Goal: Check status: Check status

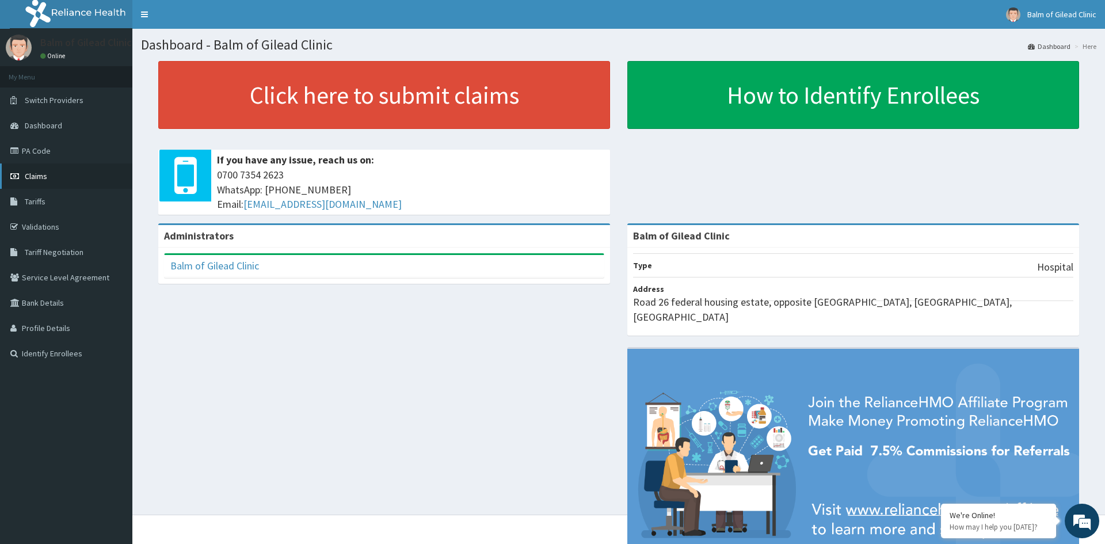
click at [70, 183] on link "Claims" at bounding box center [66, 175] width 132 height 25
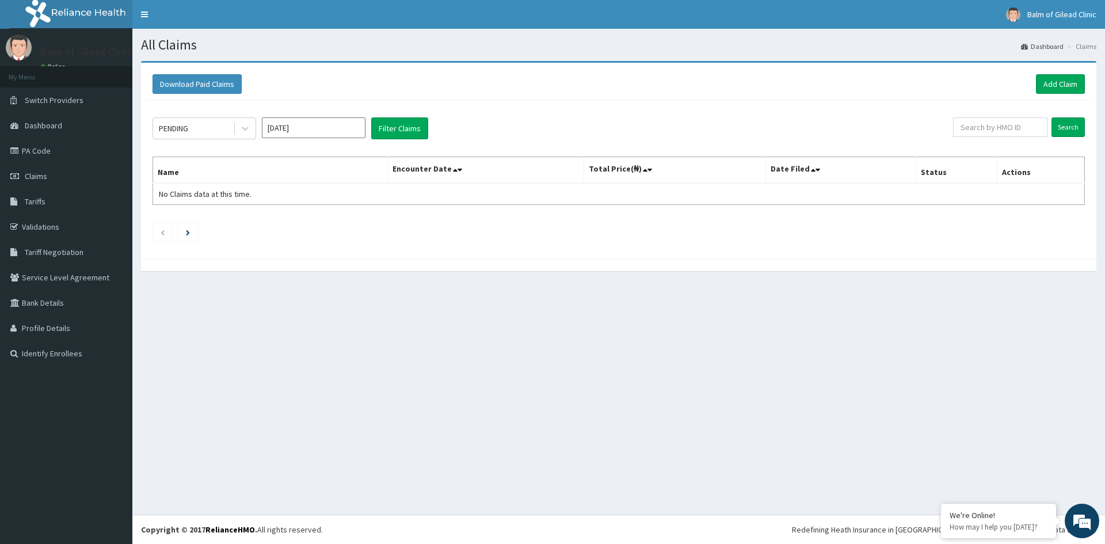
click at [321, 127] on input "Oct 2025" at bounding box center [314, 127] width 104 height 21
click at [241, 128] on icon at bounding box center [245, 129] width 12 height 12
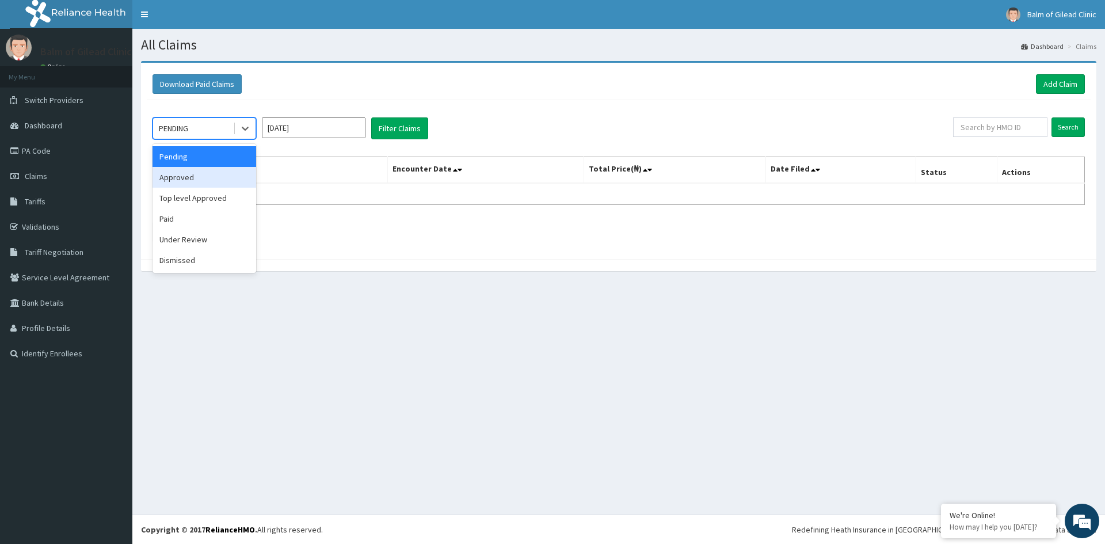
click at [208, 176] on div "Approved" at bounding box center [205, 177] width 104 height 21
click at [388, 133] on button "Filter Claims" at bounding box center [399, 128] width 57 height 22
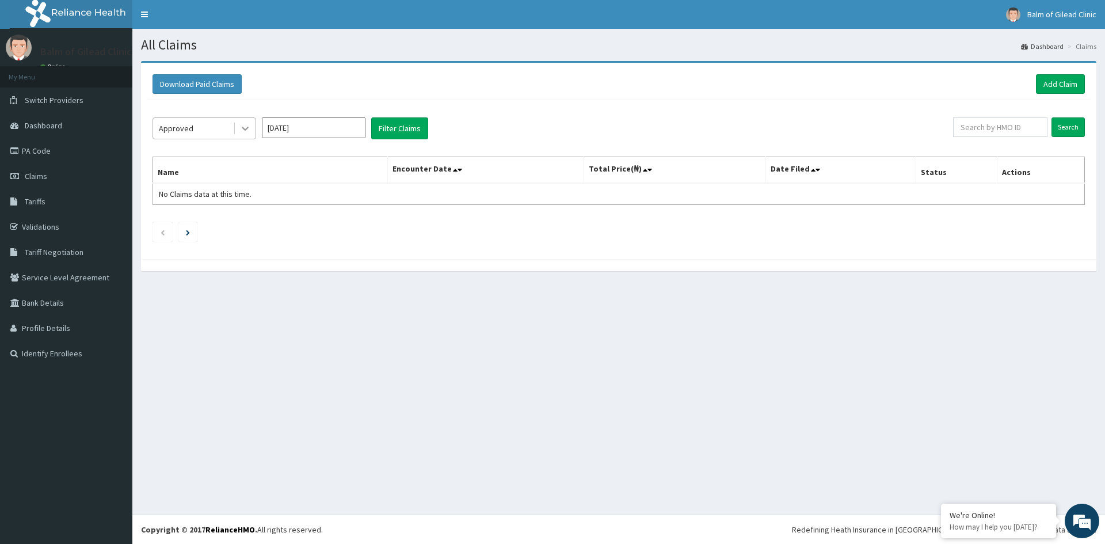
click at [240, 125] on icon at bounding box center [245, 129] width 12 height 12
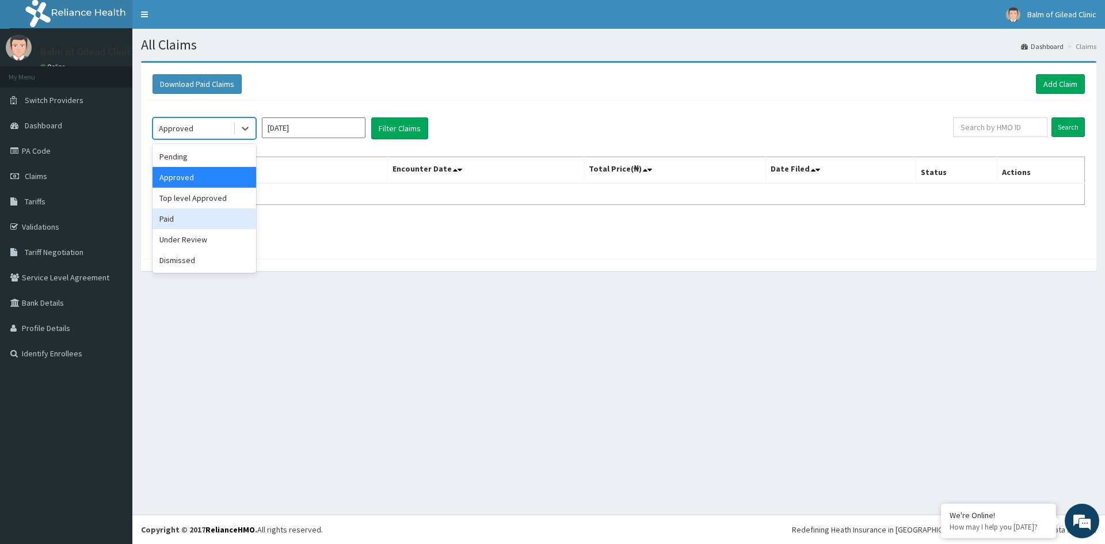
click at [202, 214] on div "Paid" at bounding box center [205, 218] width 104 height 21
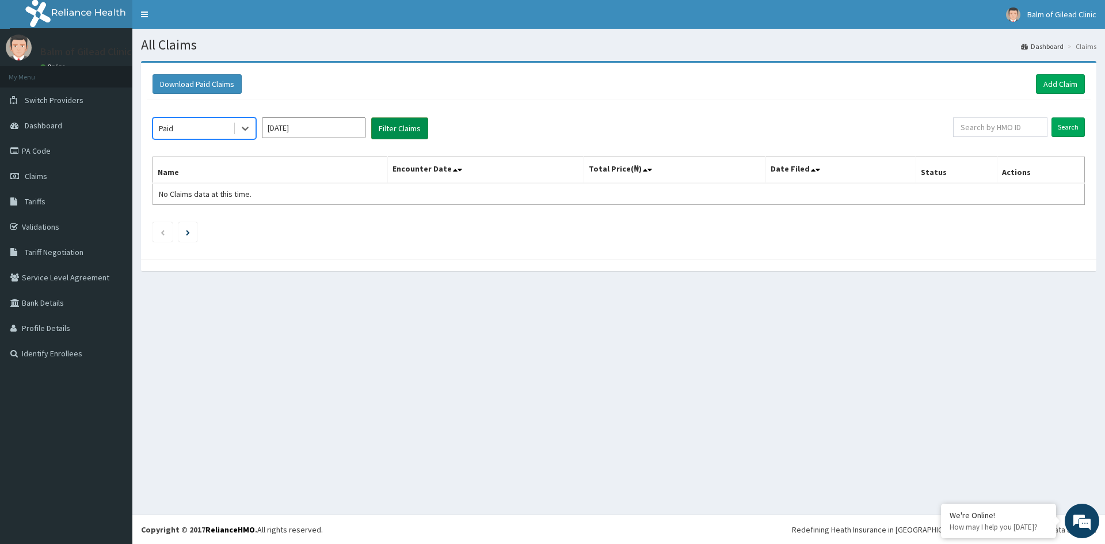
click at [396, 132] on button "Filter Claims" at bounding box center [399, 128] width 57 height 22
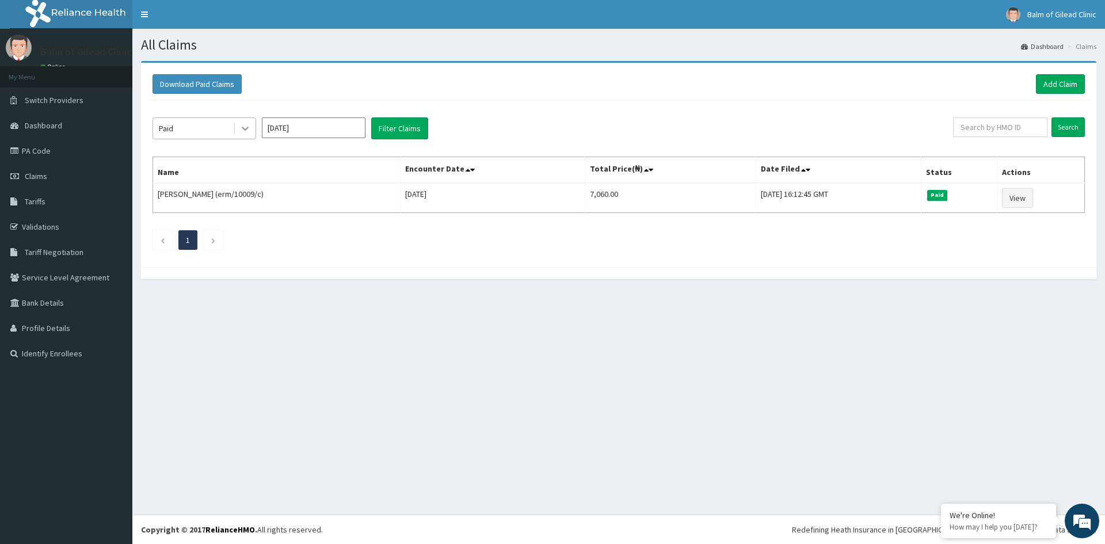
click at [245, 126] on icon at bounding box center [245, 129] width 12 height 12
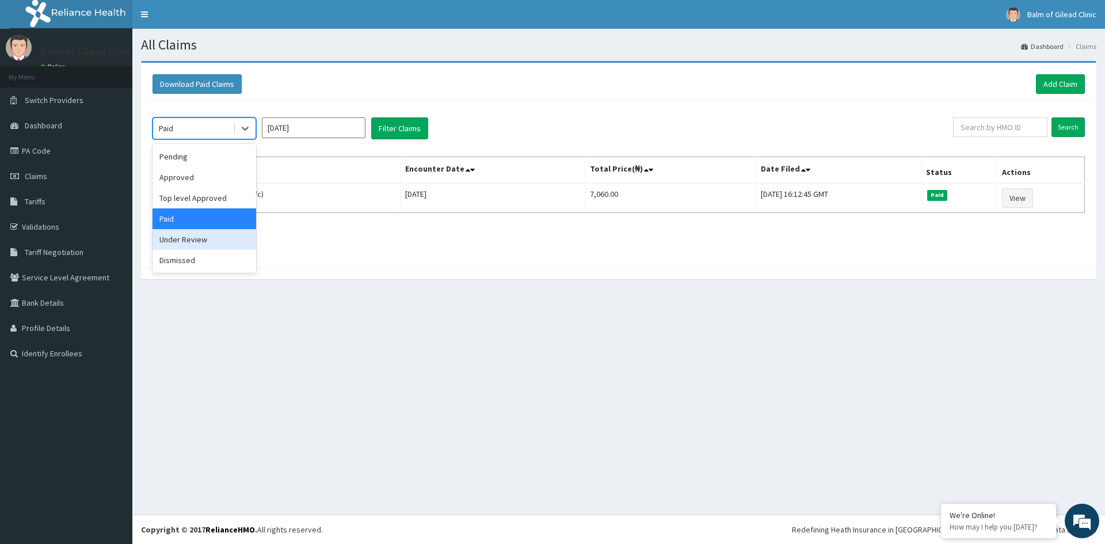
click at [203, 241] on div "Under Review" at bounding box center [205, 239] width 104 height 21
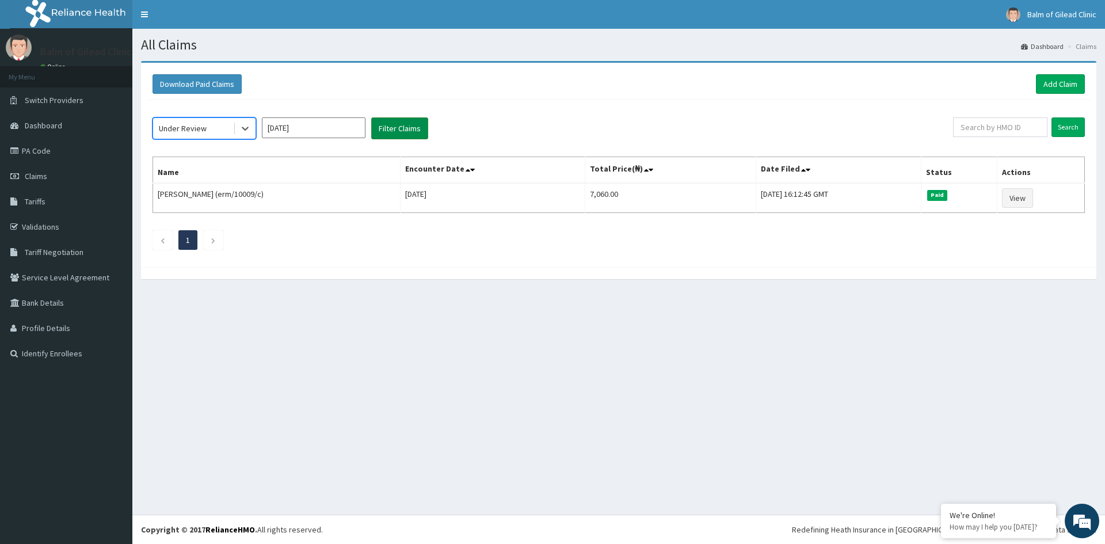
click at [390, 134] on button "Filter Claims" at bounding box center [399, 128] width 57 height 22
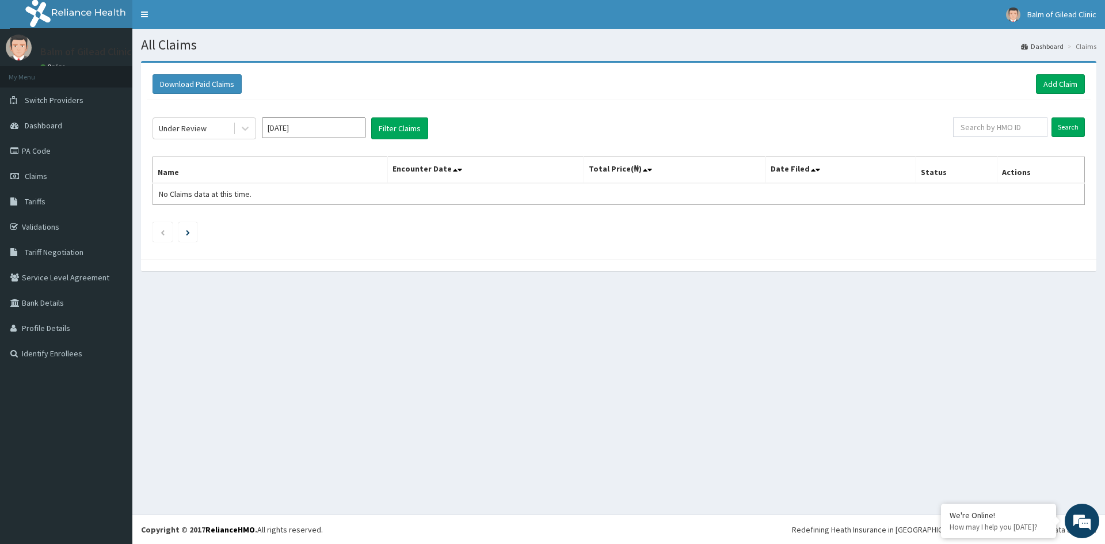
click at [311, 118] on input "Oct 2025" at bounding box center [314, 127] width 104 height 21
click at [243, 124] on icon at bounding box center [245, 129] width 12 height 12
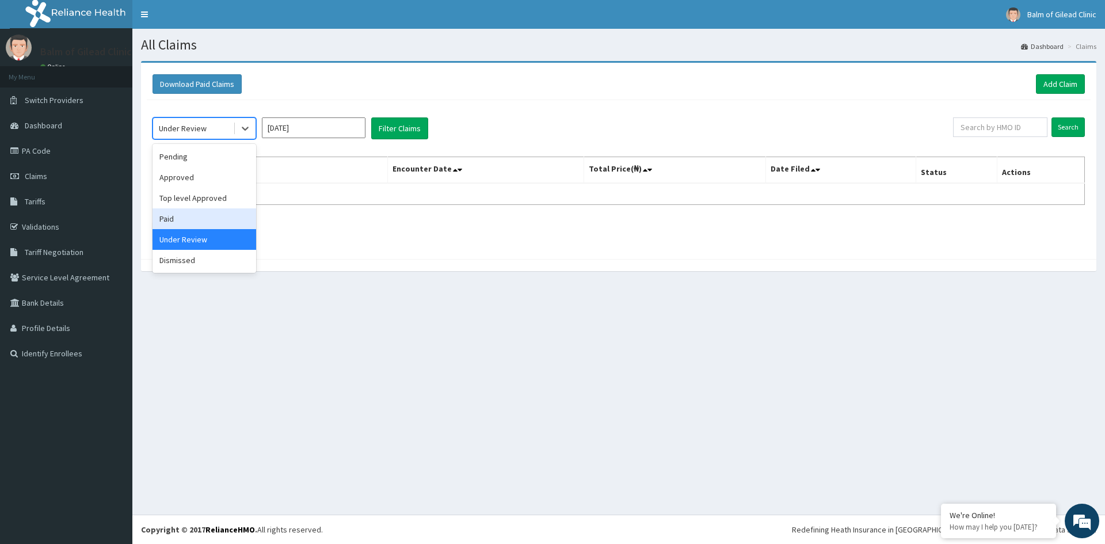
click at [190, 219] on div "Paid" at bounding box center [205, 218] width 104 height 21
click at [328, 124] on input "Oct 2025" at bounding box center [314, 127] width 104 height 21
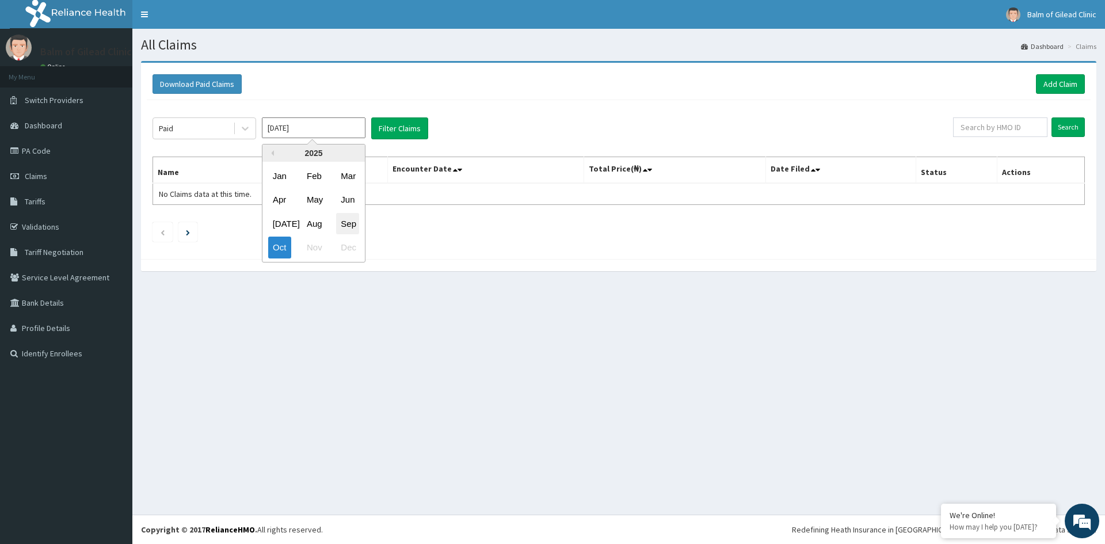
click at [342, 220] on div "Sep" at bounding box center [347, 223] width 23 height 21
click at [412, 124] on button "Filter Claims" at bounding box center [399, 128] width 57 height 22
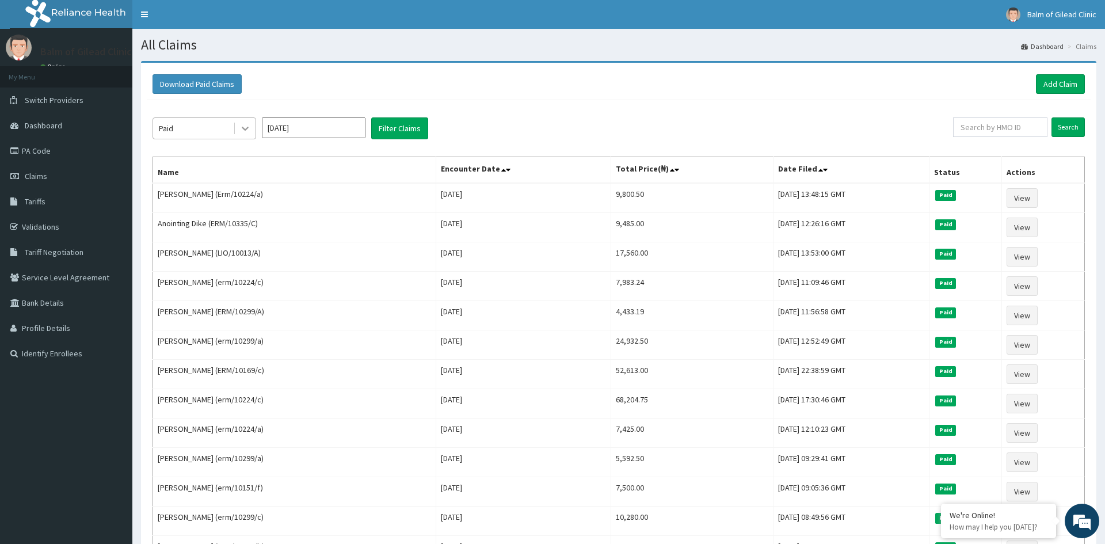
click at [249, 129] on icon at bounding box center [245, 129] width 12 height 12
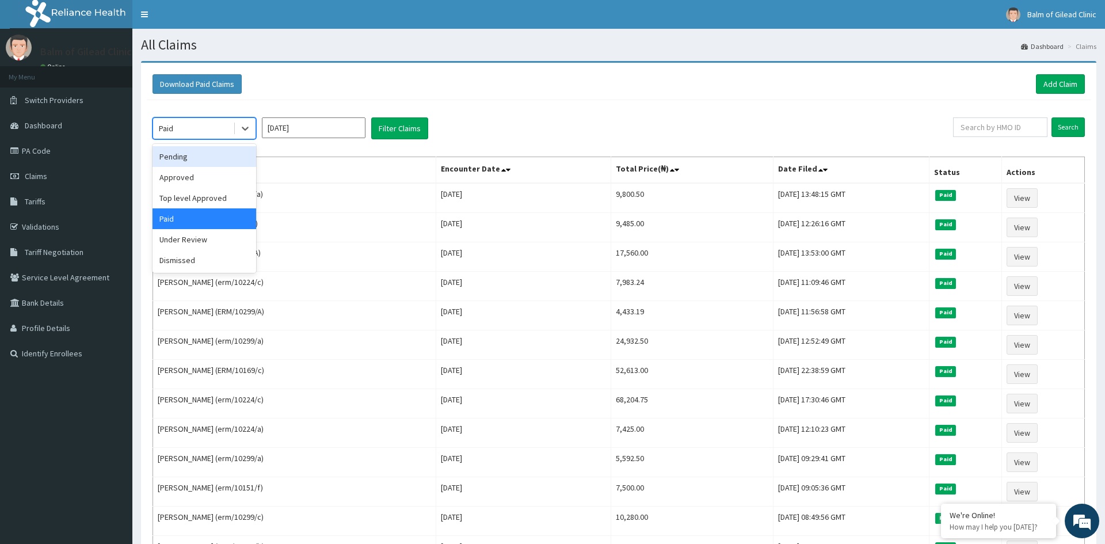
click at [232, 151] on div "Pending" at bounding box center [205, 156] width 104 height 21
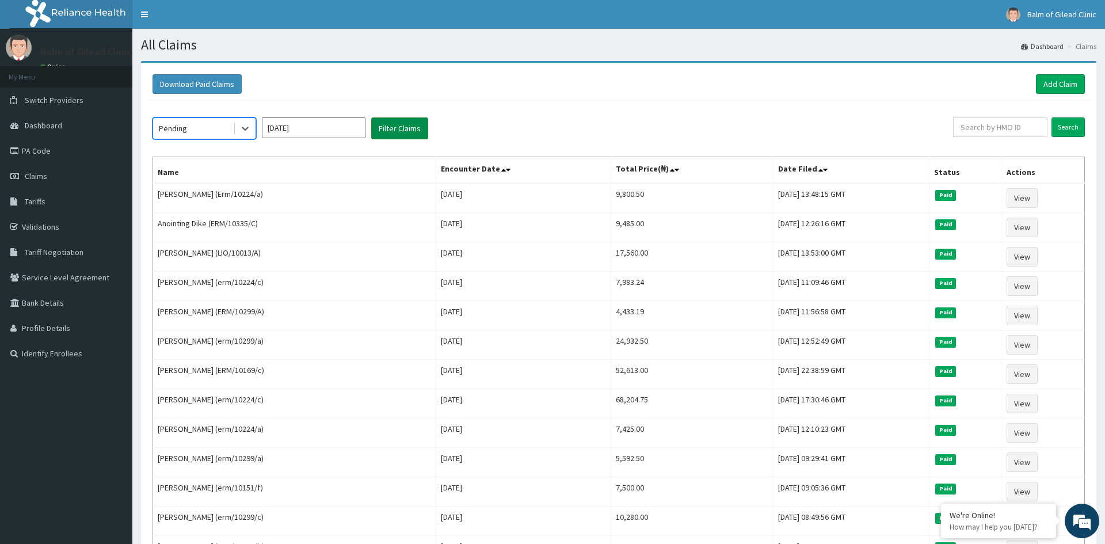
click at [410, 125] on button "Filter Claims" at bounding box center [399, 128] width 57 height 22
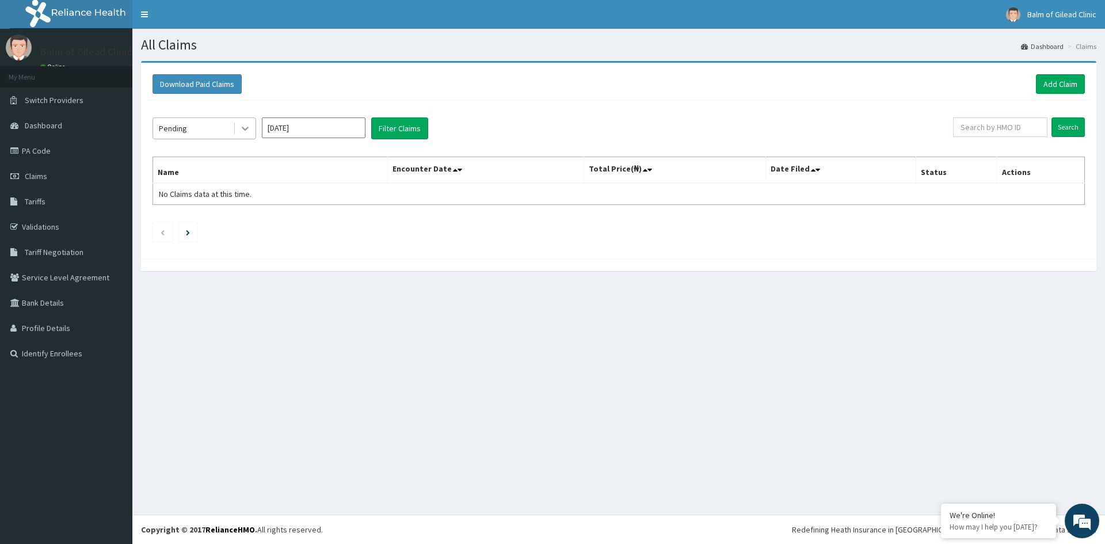
click at [245, 132] on icon at bounding box center [245, 129] width 12 height 12
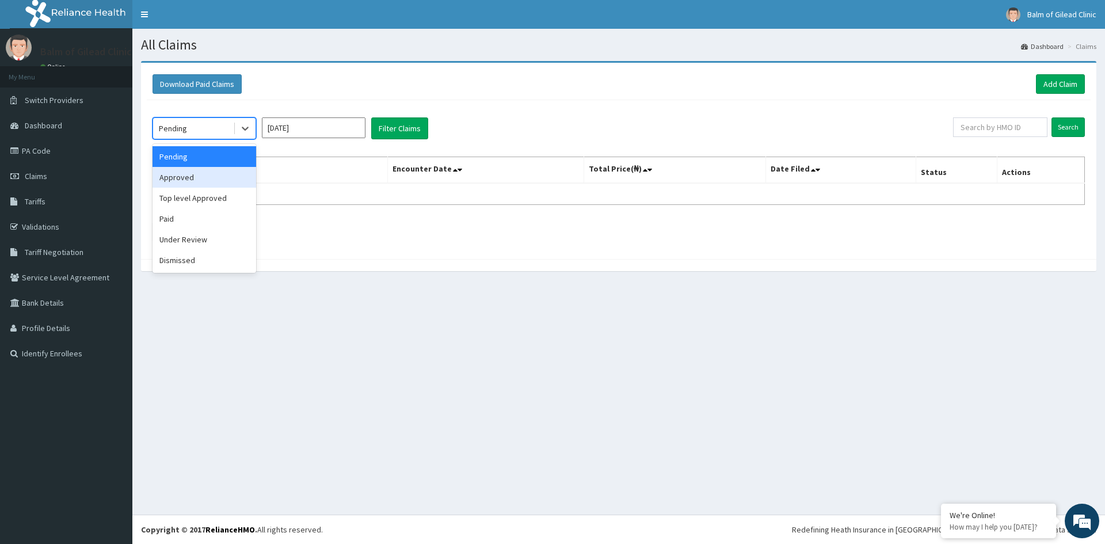
click at [231, 174] on div "Approved" at bounding box center [205, 177] width 104 height 21
click at [392, 131] on button "Filter Claims" at bounding box center [399, 128] width 57 height 22
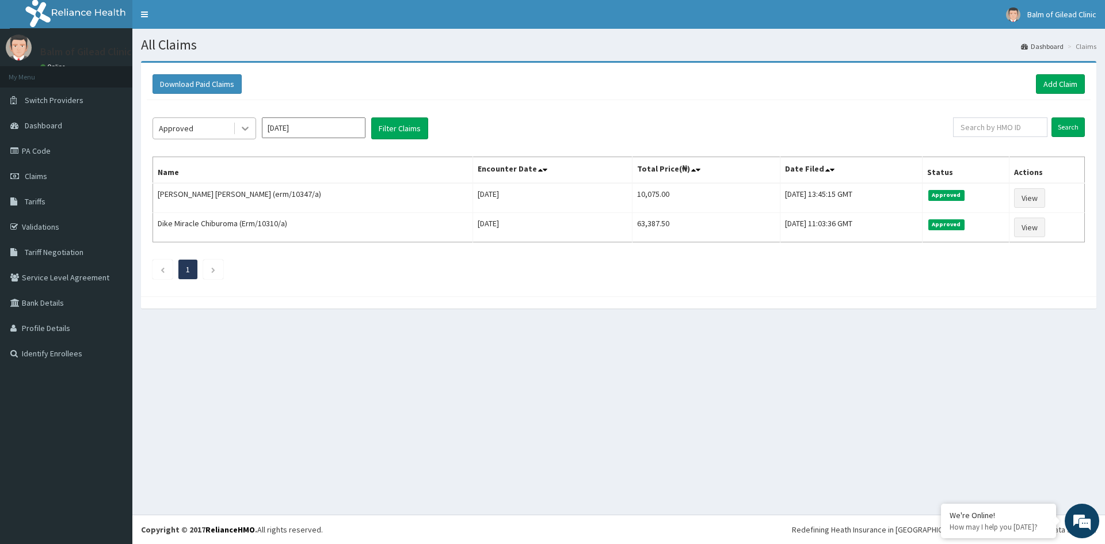
click at [242, 130] on icon at bounding box center [245, 129] width 12 height 12
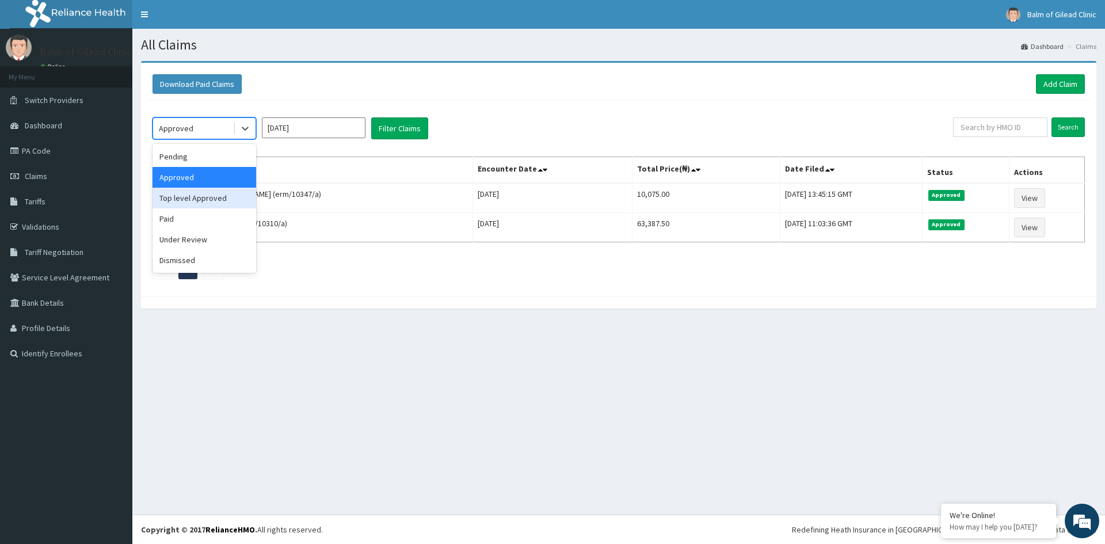
click at [229, 196] on div "Top level Approved" at bounding box center [205, 198] width 104 height 21
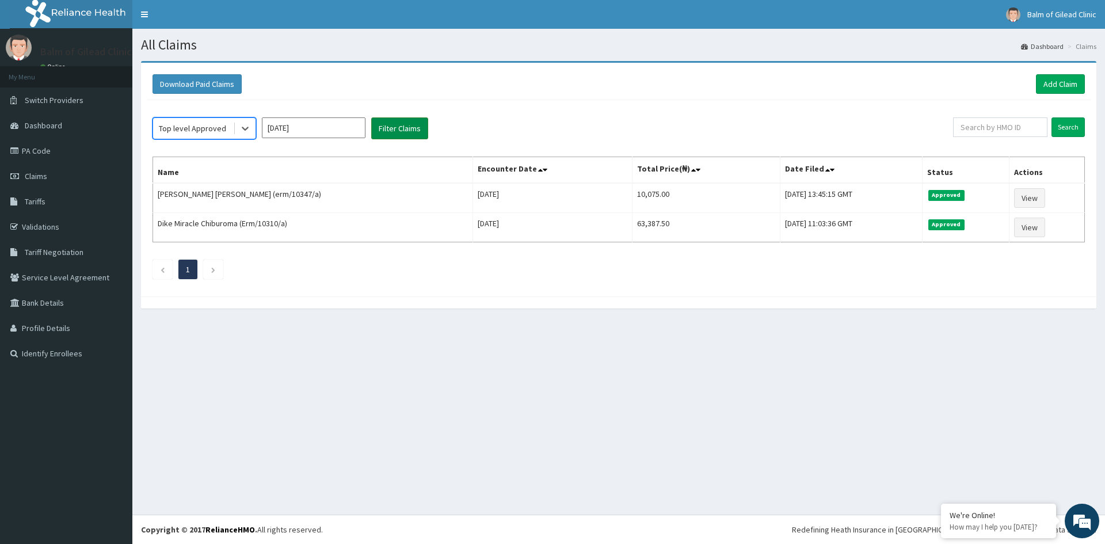
click at [387, 131] on button "Filter Claims" at bounding box center [399, 128] width 57 height 22
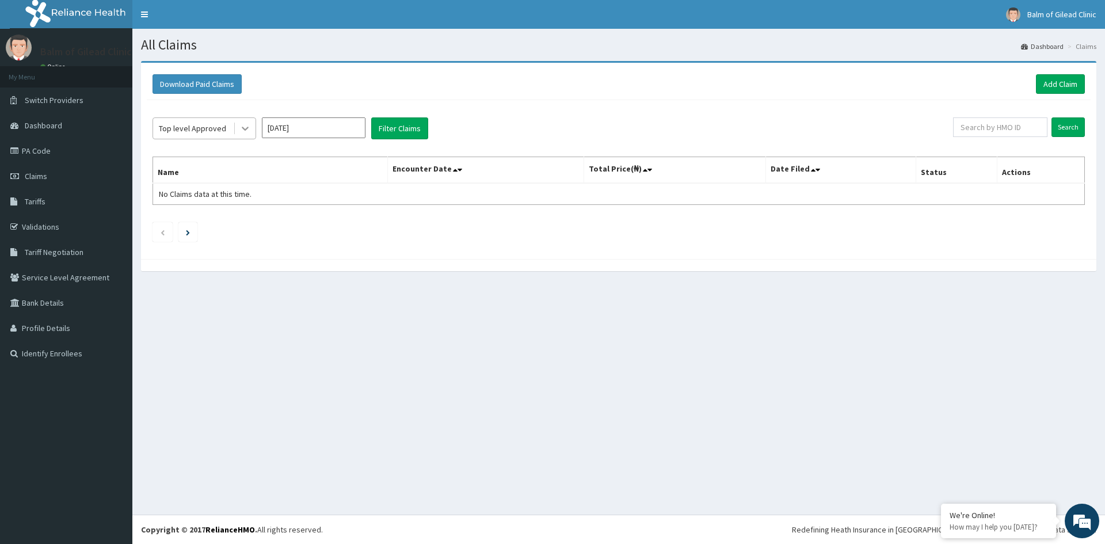
click at [243, 137] on div at bounding box center [245, 128] width 21 height 21
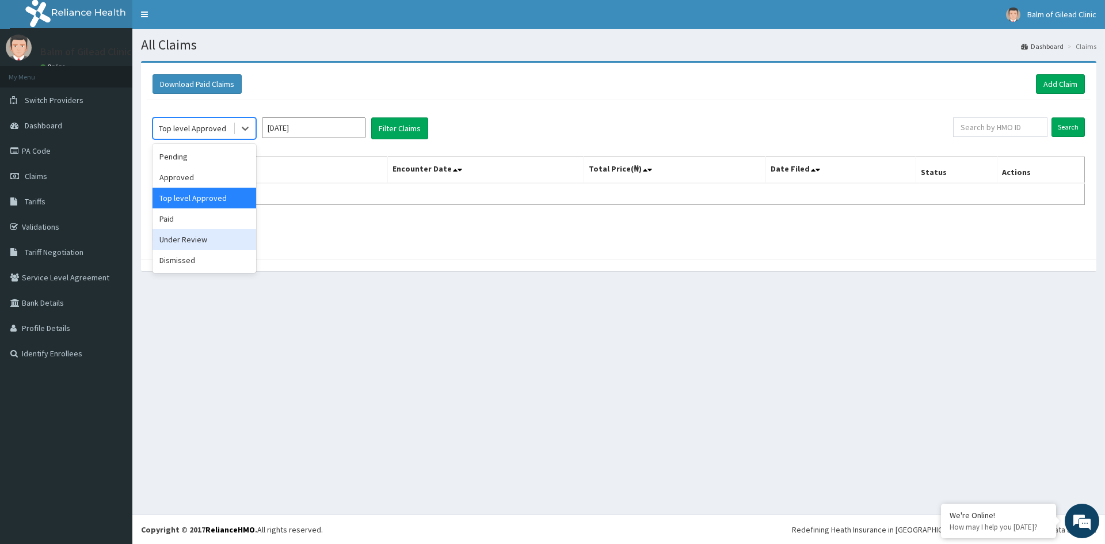
click at [203, 234] on div "Under Review" at bounding box center [205, 239] width 104 height 21
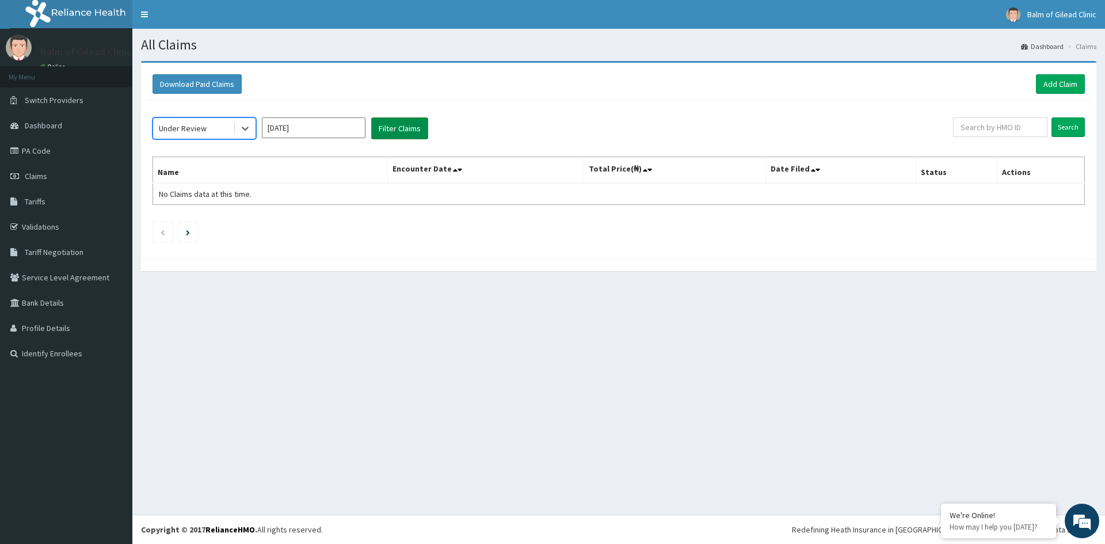
click at [396, 123] on button "Filter Claims" at bounding box center [399, 128] width 57 height 22
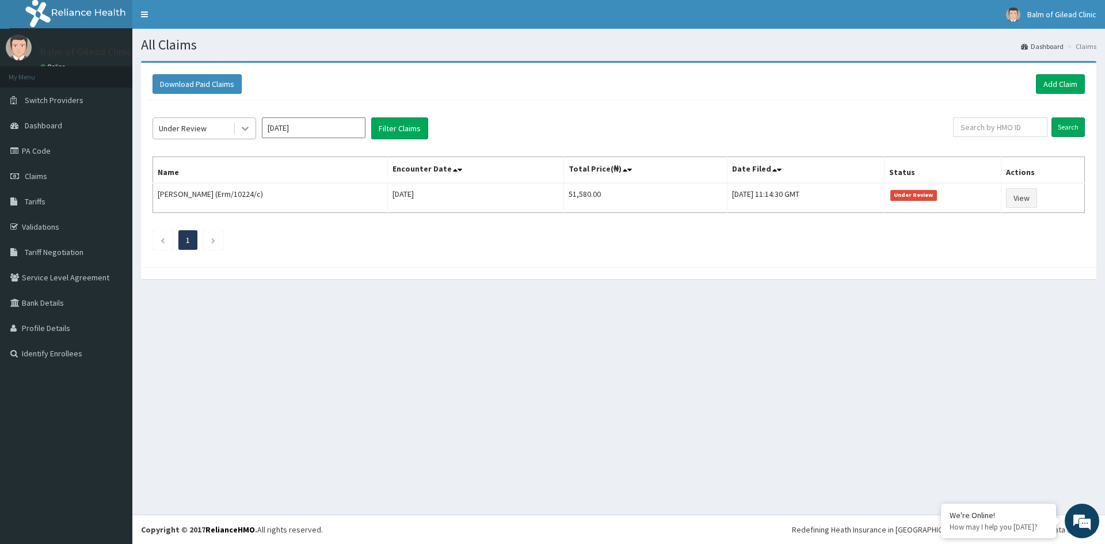
click at [246, 130] on icon at bounding box center [245, 129] width 12 height 12
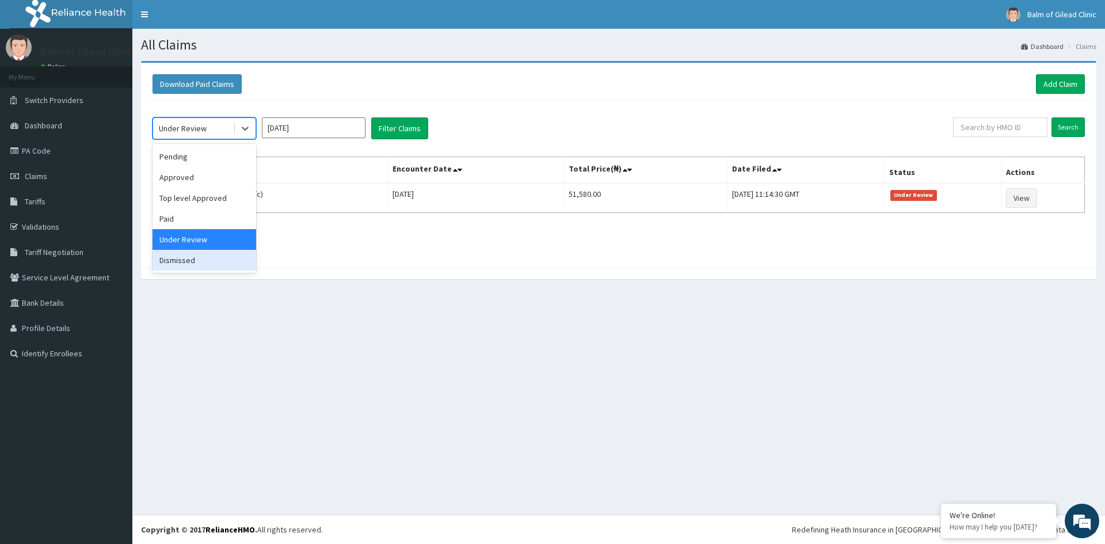
click at [208, 258] on div "Dismissed" at bounding box center [205, 260] width 104 height 21
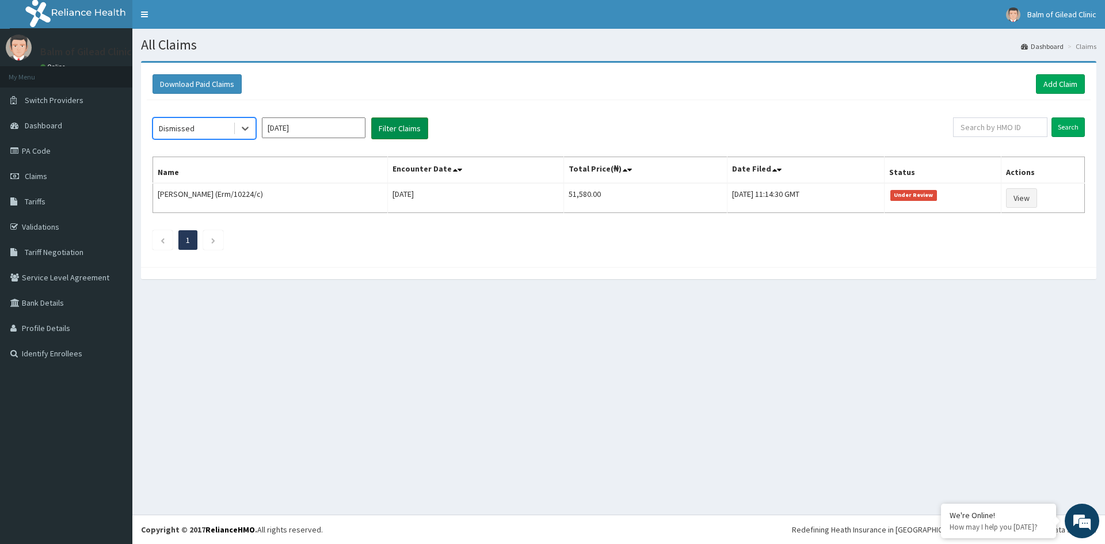
click at [392, 131] on button "Filter Claims" at bounding box center [399, 128] width 57 height 22
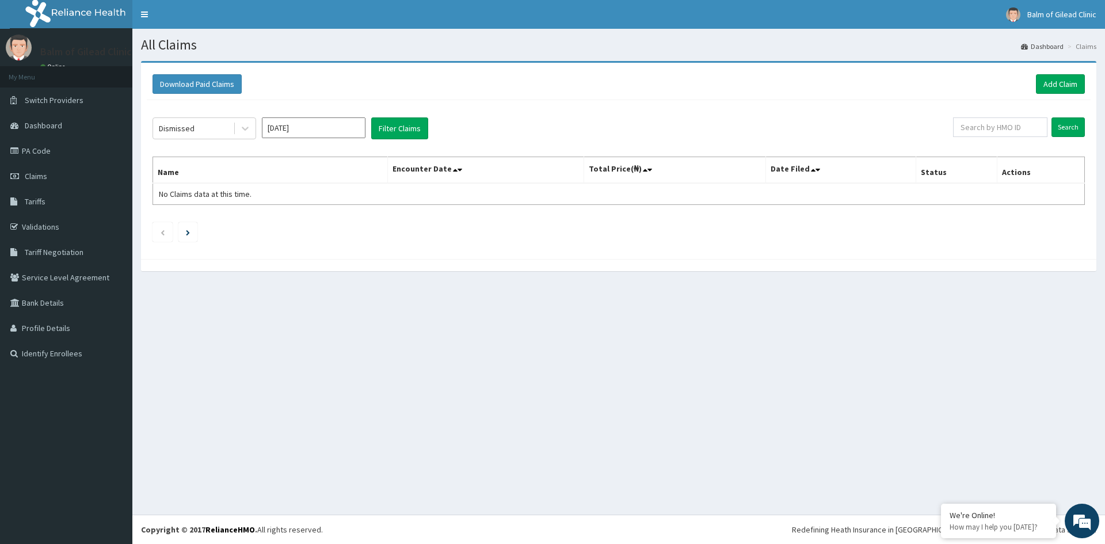
click at [301, 127] on input "Sep 2025" at bounding box center [314, 127] width 104 height 21
click at [313, 218] on div "Aug" at bounding box center [313, 223] width 23 height 21
type input "Aug 2025"
click at [396, 135] on button "Filter Claims" at bounding box center [399, 128] width 57 height 22
click at [248, 130] on icon at bounding box center [245, 129] width 12 height 12
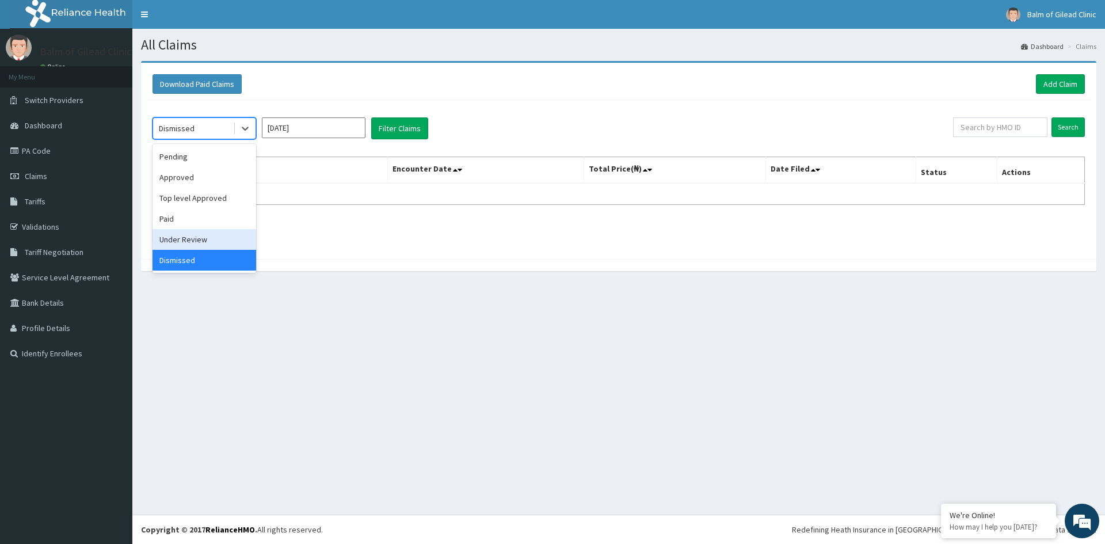
click at [207, 238] on div "Under Review" at bounding box center [205, 239] width 104 height 21
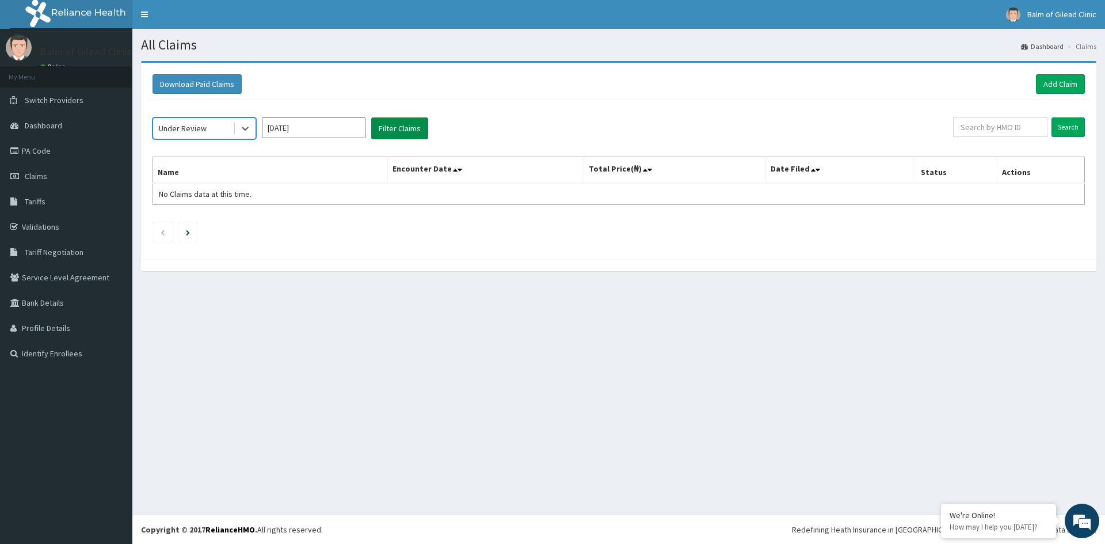
click at [389, 136] on button "Filter Claims" at bounding box center [399, 128] width 57 height 22
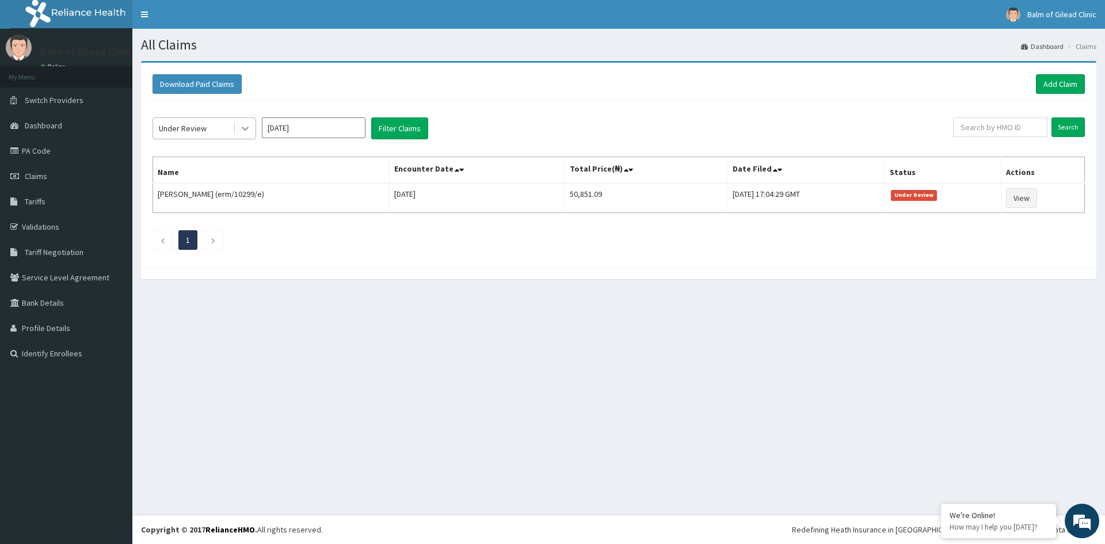
click at [246, 128] on icon at bounding box center [245, 129] width 12 height 12
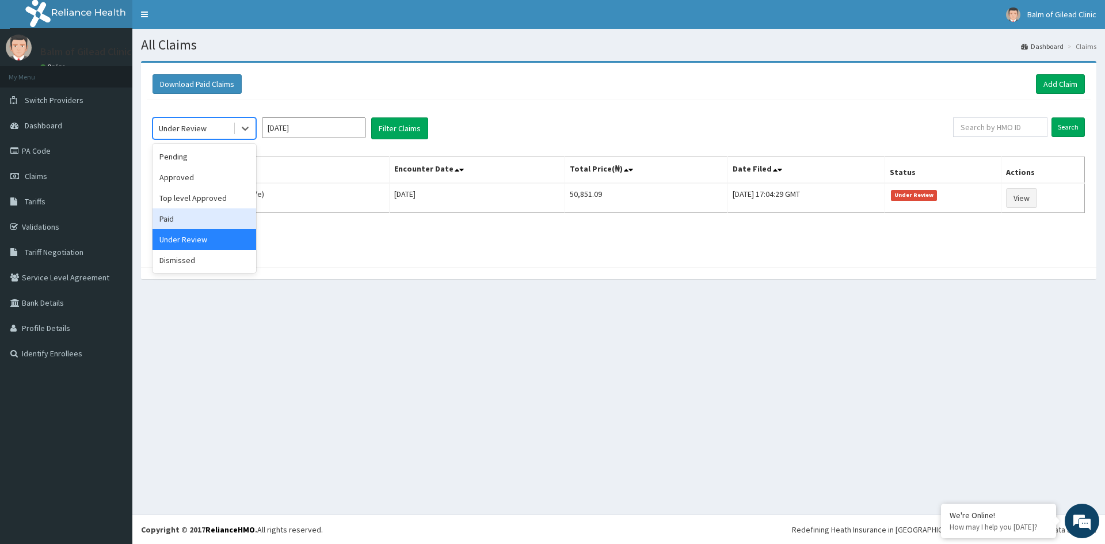
click at [230, 220] on div "Paid" at bounding box center [205, 218] width 104 height 21
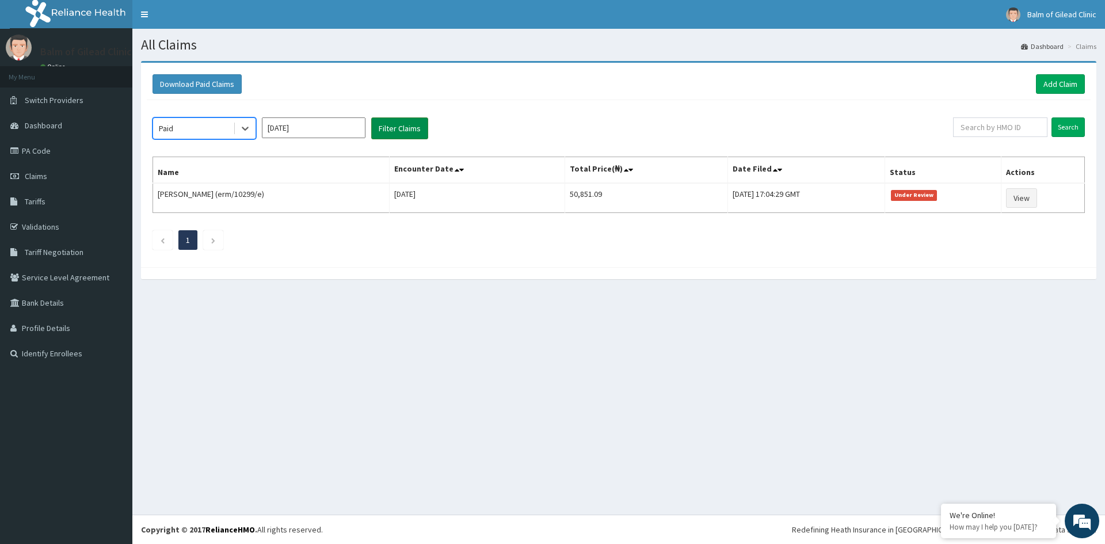
click at [382, 135] on button "Filter Claims" at bounding box center [399, 128] width 57 height 22
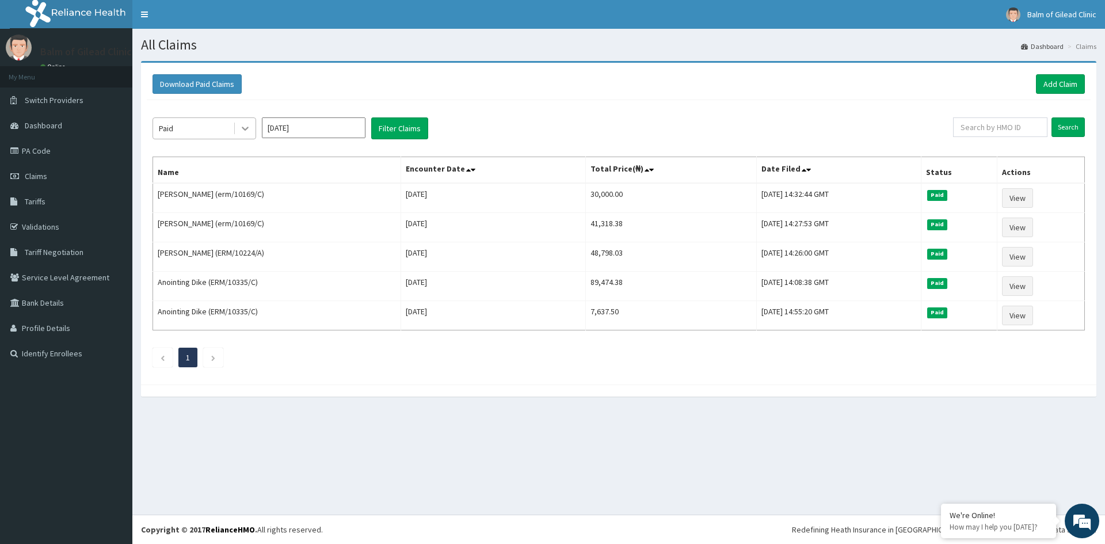
click at [248, 128] on icon at bounding box center [245, 129] width 12 height 12
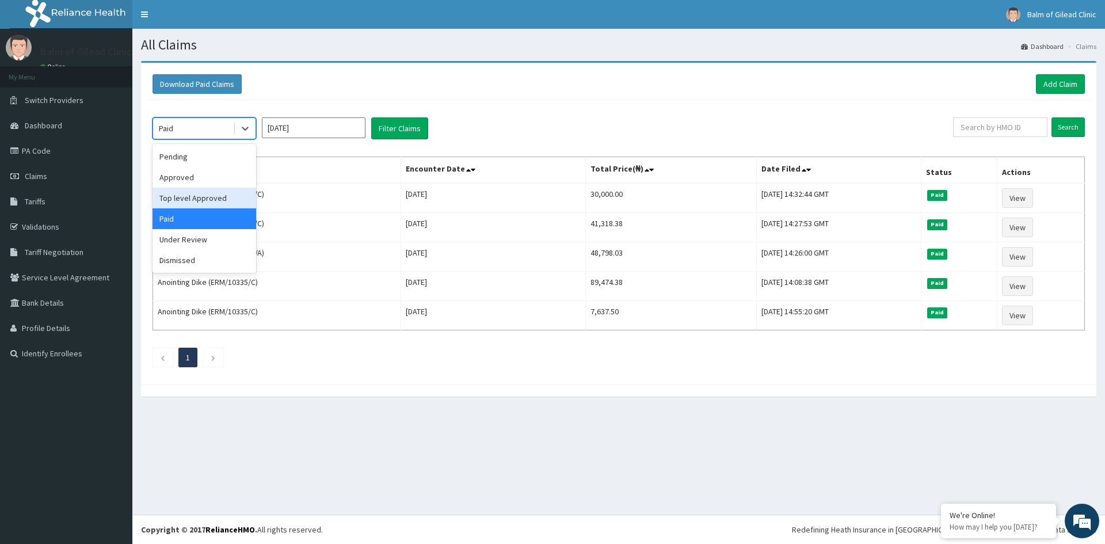
click at [218, 199] on div "Top level Approved" at bounding box center [205, 198] width 104 height 21
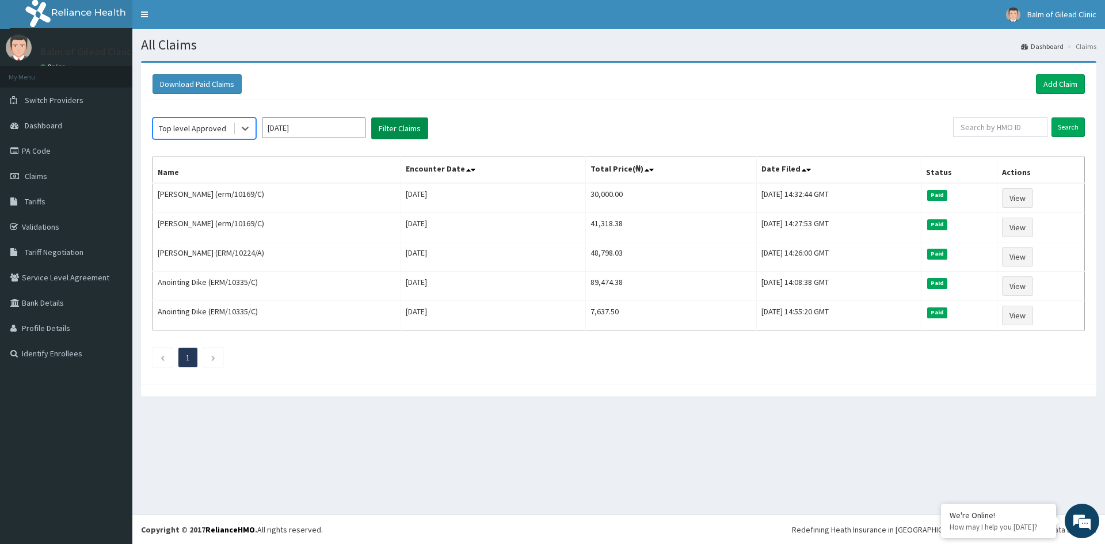
click at [387, 127] on button "Filter Claims" at bounding box center [399, 128] width 57 height 22
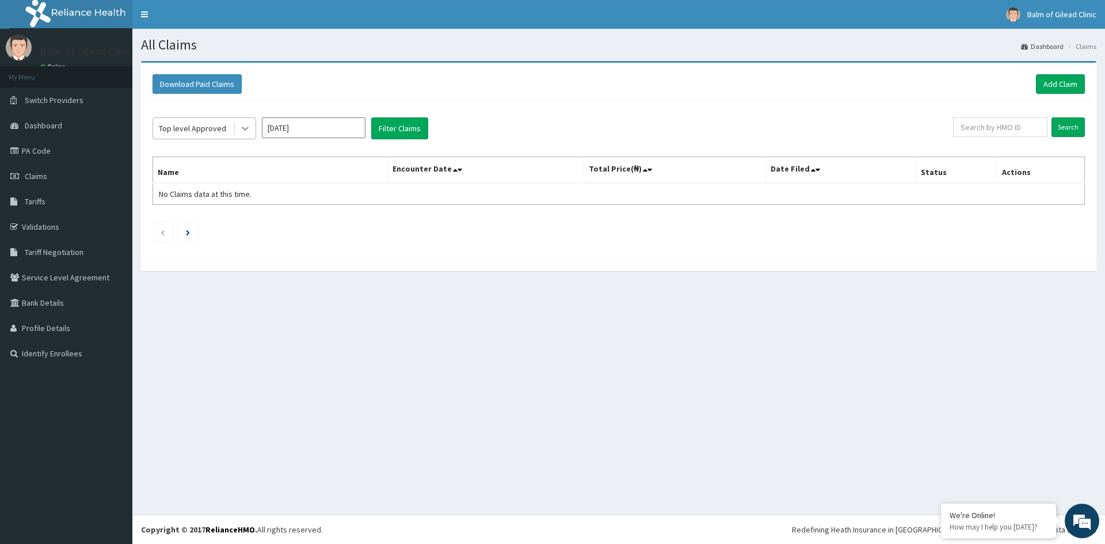
click at [243, 131] on icon at bounding box center [245, 129] width 12 height 12
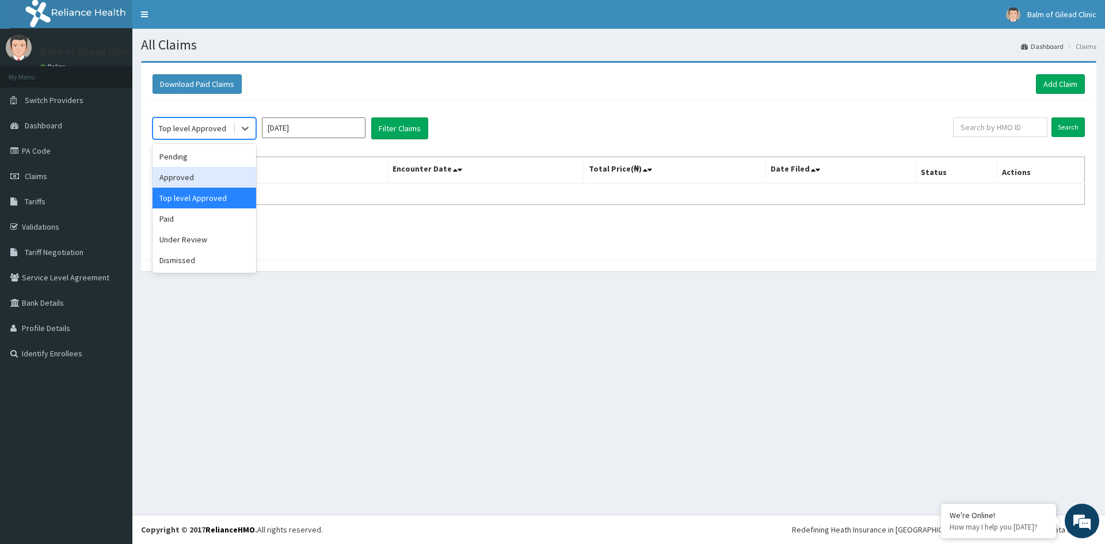
click at [217, 174] on div "Approved" at bounding box center [205, 177] width 104 height 21
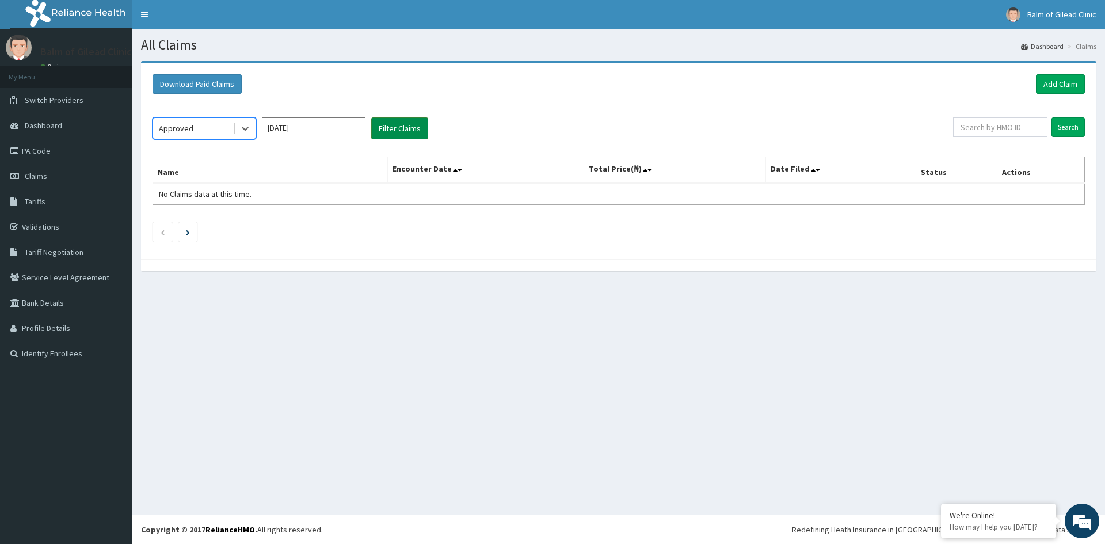
click at [397, 132] on button "Filter Claims" at bounding box center [399, 128] width 57 height 22
click at [245, 131] on icon at bounding box center [245, 129] width 12 height 12
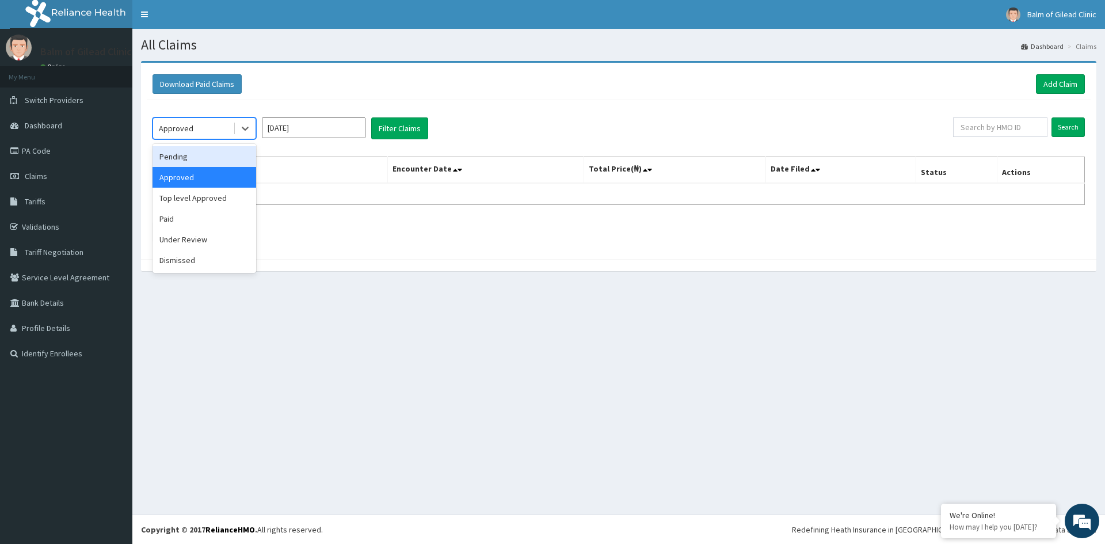
click at [237, 154] on div "Pending" at bounding box center [205, 156] width 104 height 21
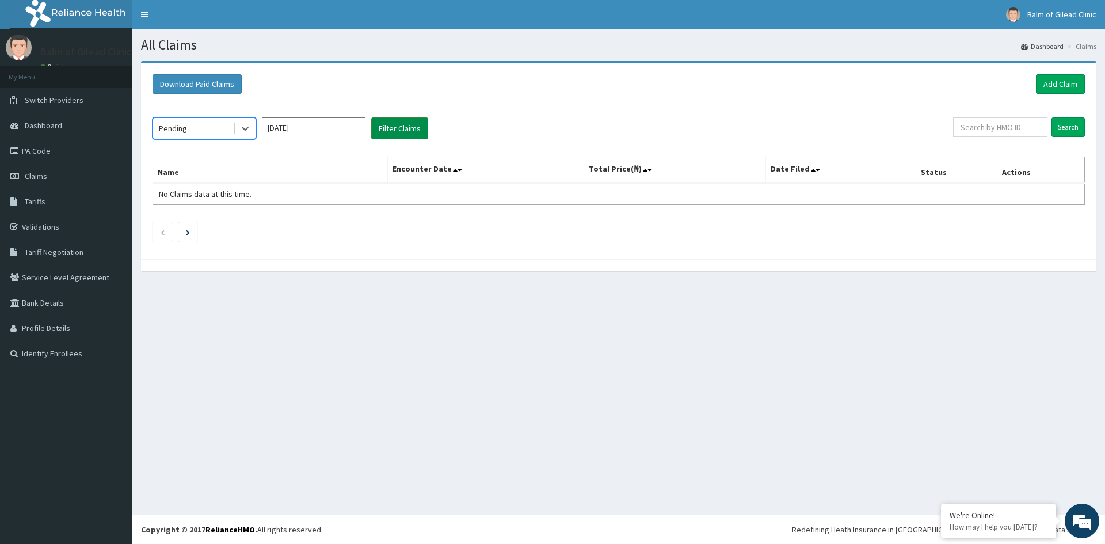
click at [398, 122] on button "Filter Claims" at bounding box center [399, 128] width 57 height 22
